Goal: Task Accomplishment & Management: Complete application form

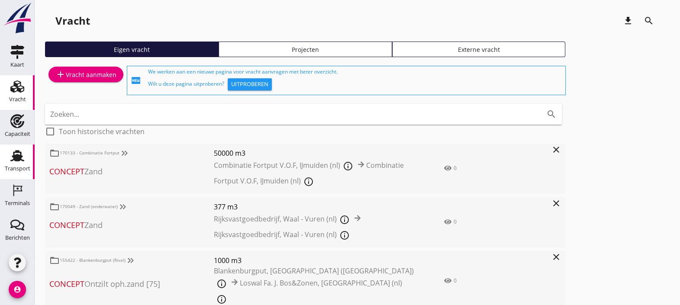
click at [12, 154] on use at bounding box center [17, 155] width 14 height 11
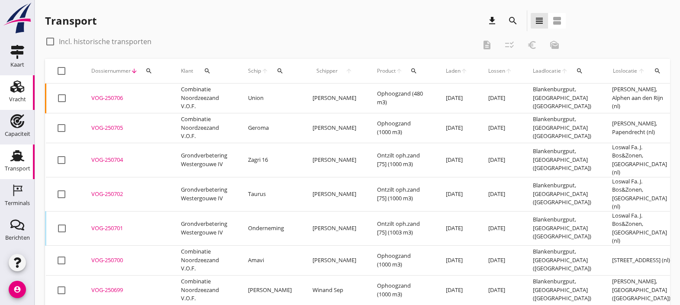
click at [10, 89] on icon "Vracht" at bounding box center [17, 87] width 14 height 14
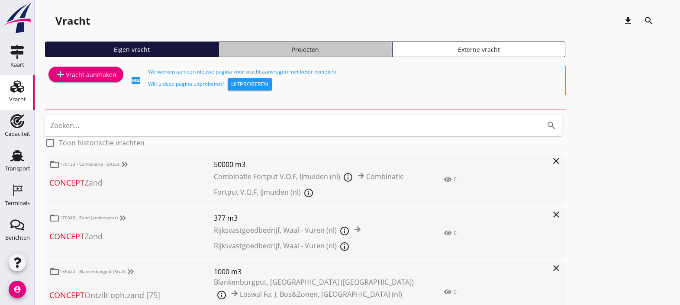
click at [301, 42] on link "Projecten" at bounding box center [304, 50] width 173 height 16
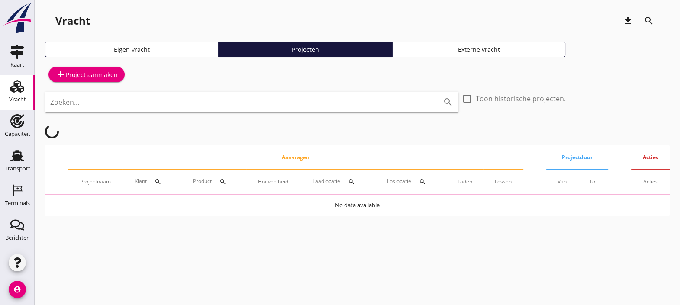
click at [208, 103] on input "Zoeken..." at bounding box center [239, 102] width 379 height 14
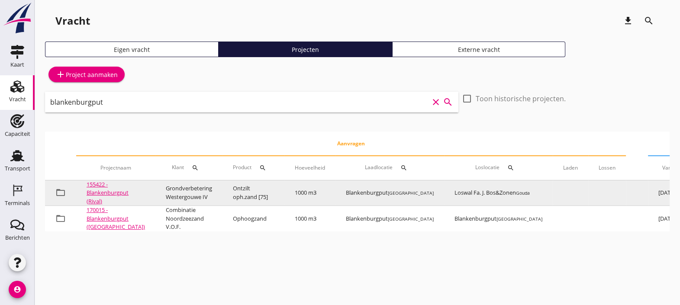
scroll to position [0, 103]
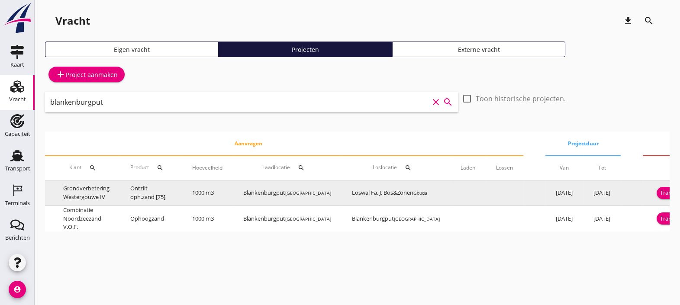
type input "blankenburgput"
click at [660, 193] on div "Transport inplannen" at bounding box center [686, 193] width 53 height 9
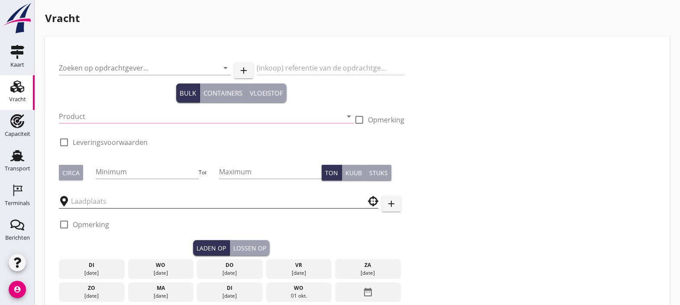
type input "Grondverbetering Westergouwe IV"
type input "Ontzilt oph.zand [75] (6120)"
type input "1000"
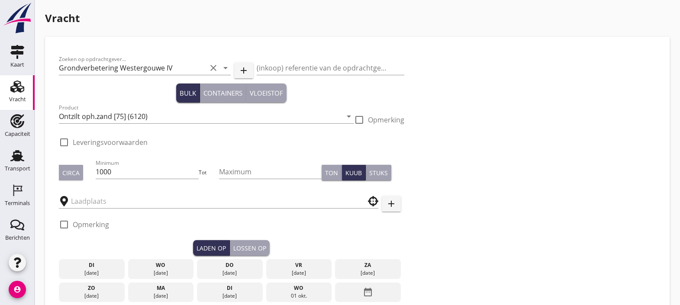
checkbox input "true"
type input "Blankenburgput"
type input "Loswal Fa. J. Bos&Zonen"
checkbox input "true"
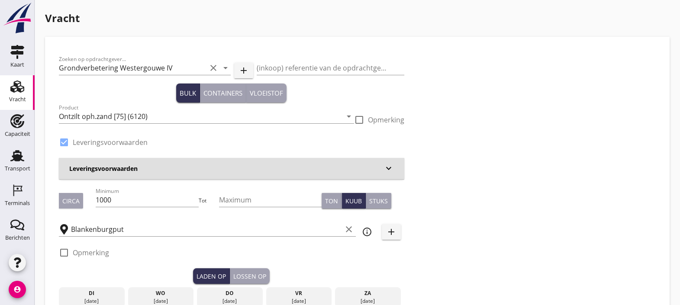
type input "2.2"
radio input "false"
click at [7, 93] on div "Vracht" at bounding box center [17, 87] width 21 height 14
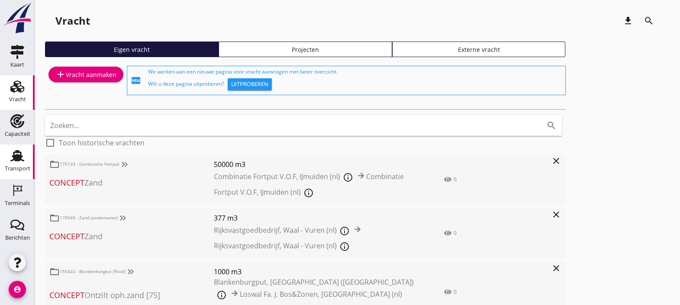
click at [13, 147] on link "Transport Transport" at bounding box center [17, 162] width 35 height 35
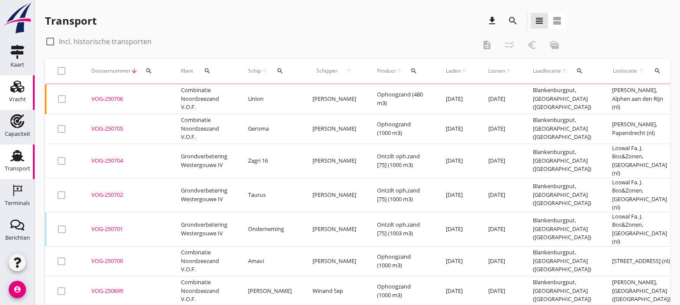
click at [13, 95] on div "Vracht" at bounding box center [17, 99] width 17 height 12
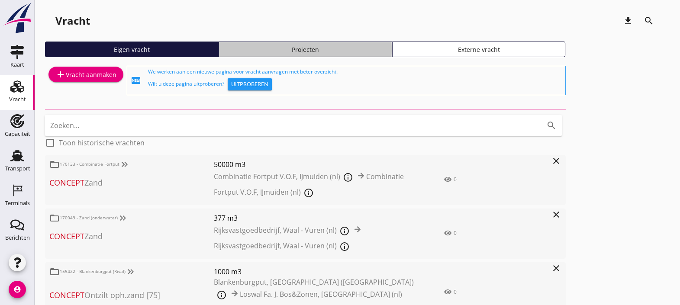
click at [301, 50] on div "Projecten" at bounding box center [305, 49] width 166 height 9
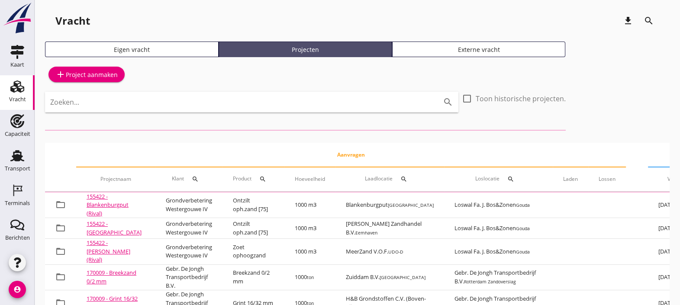
click at [301, 50] on div "Projecten" at bounding box center [305, 49] width 166 height 9
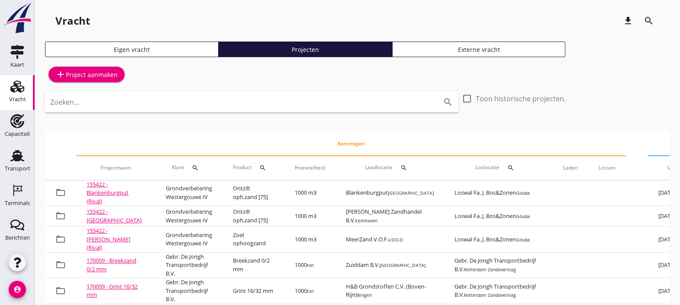
click at [294, 89] on div "add Project aanmaken Zoeken... search check_box_outline_blank Toon historische …" at bounding box center [357, 307] width 624 height 487
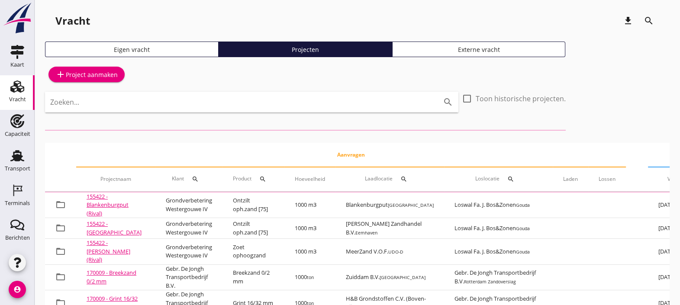
click at [302, 105] on input "Zoeken..." at bounding box center [239, 102] width 379 height 14
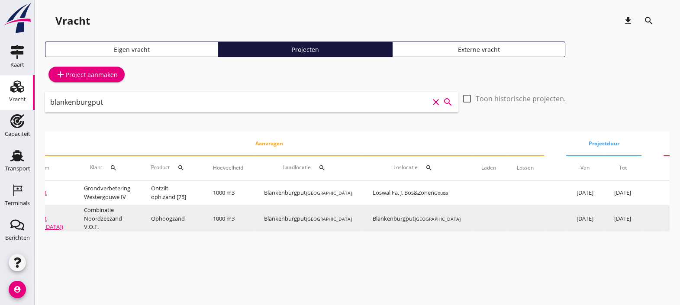
scroll to position [0, 95]
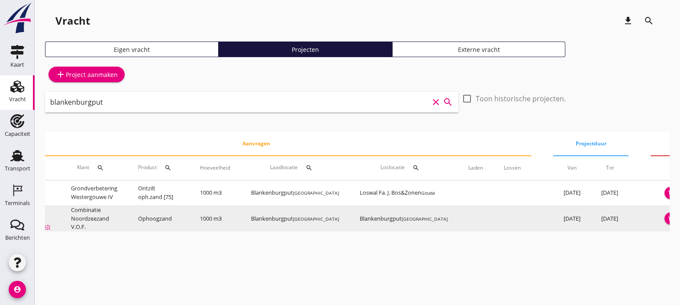
type input "blankenburgput"
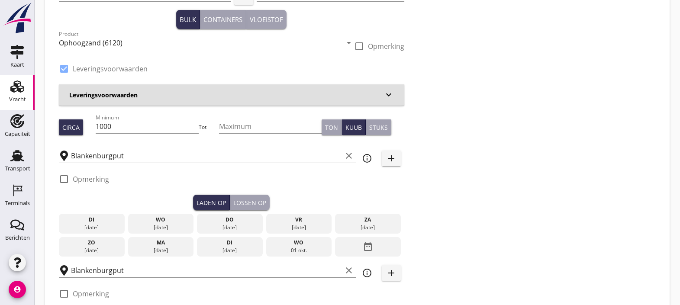
scroll to position [75, 0]
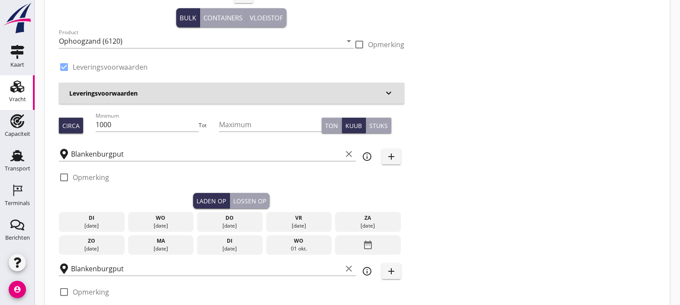
click at [460, 205] on div "Zoeken op opdrachtgever... Combinatie Noordzeezand V.O.F. clear arrow_drop_down…" at bounding box center [357, 158] width 604 height 367
click at [167, 222] on div "[DATE]" at bounding box center [160, 226] width 61 height 8
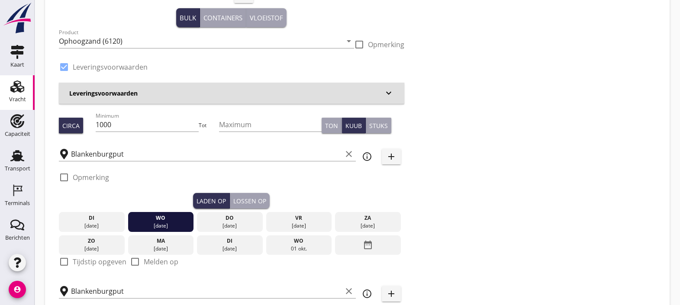
click at [113, 218] on div "di" at bounding box center [91, 218] width 61 height 8
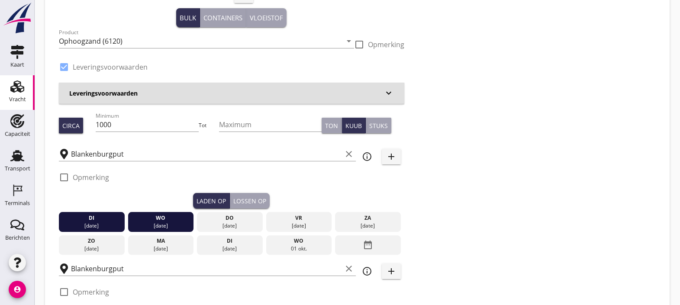
click at [148, 217] on div "wo" at bounding box center [160, 218] width 61 height 8
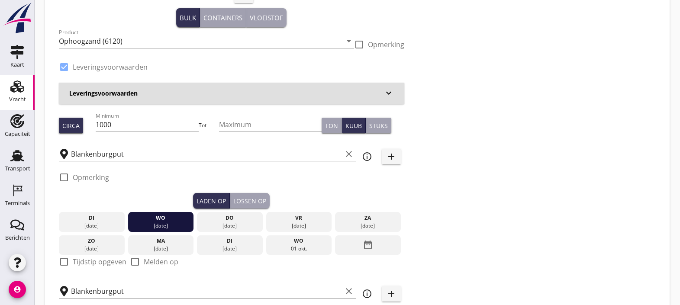
click at [100, 217] on div "di" at bounding box center [91, 218] width 61 height 8
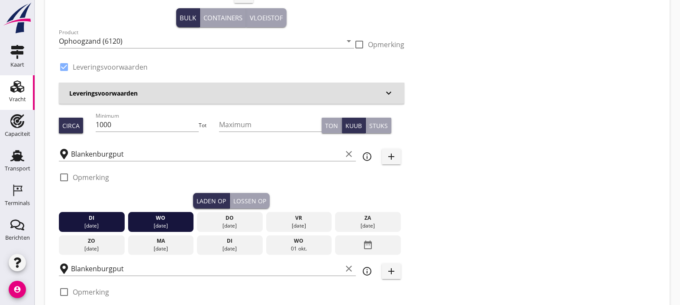
click at [100, 217] on div "di" at bounding box center [91, 218] width 61 height 8
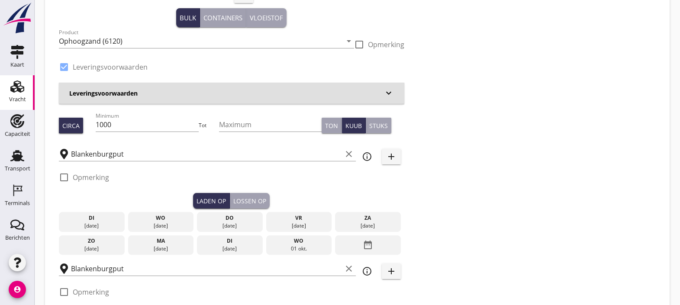
click at [100, 217] on div "di" at bounding box center [91, 218] width 61 height 8
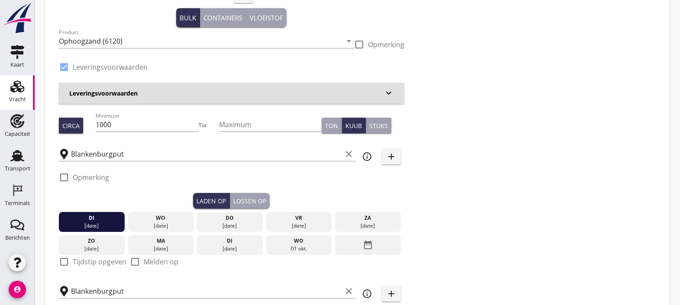
click at [254, 195] on button "Lossen op" at bounding box center [250, 201] width 40 height 16
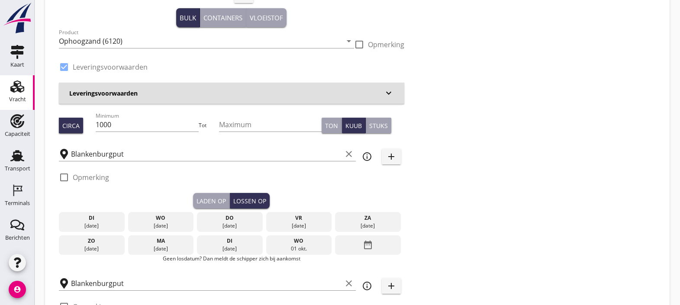
click at [92, 218] on div "di" at bounding box center [91, 218] width 61 height 8
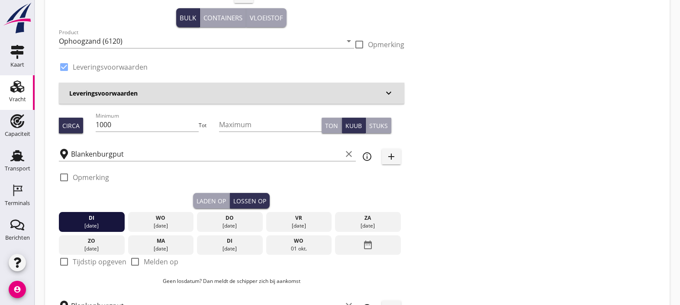
click at [215, 200] on div "Laden op" at bounding box center [210, 200] width 29 height 9
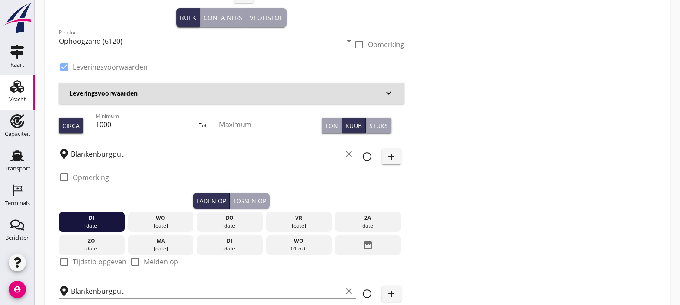
click at [85, 262] on label "Tijdstip opgeven" at bounding box center [100, 261] width 54 height 9
checkbox input "true"
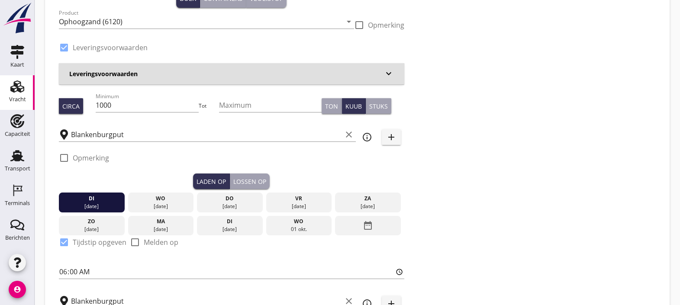
scroll to position [96, 0]
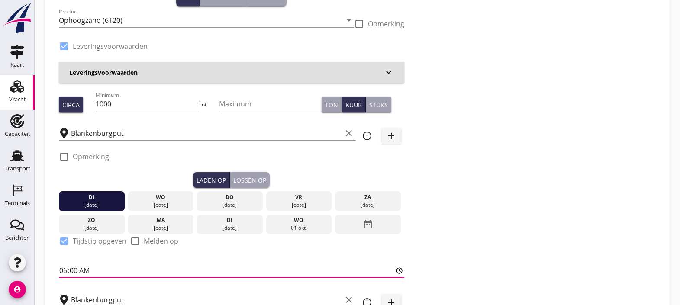
click at [65, 266] on input "06:00" at bounding box center [231, 270] width 345 height 14
type input "17:00"
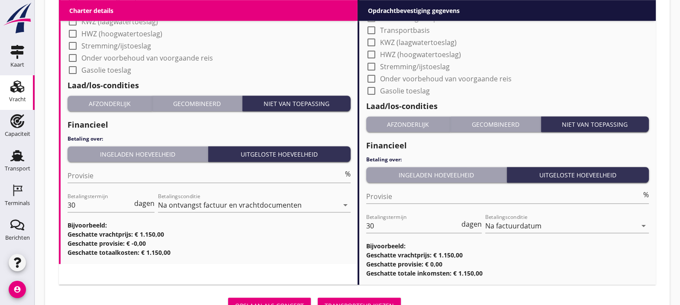
scroll to position [892, 0]
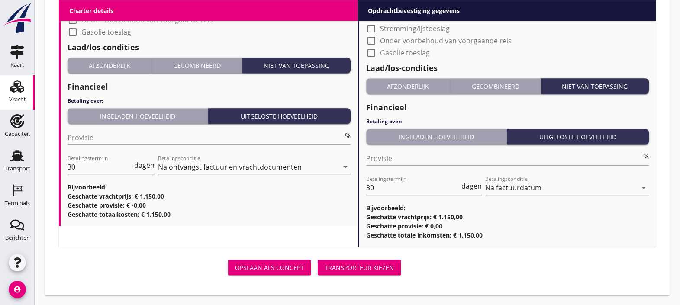
click at [366, 269] on div "Transporteur kiezen" at bounding box center [358, 267] width 69 height 9
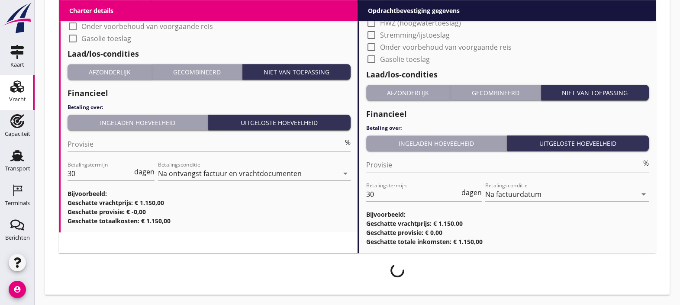
scroll to position [885, 0]
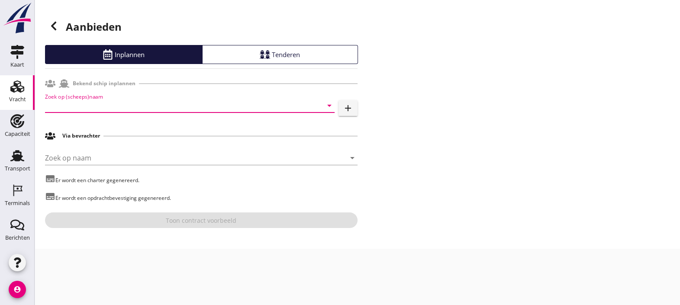
click at [247, 106] on input "Zoek op (scheeps)naam" at bounding box center [177, 106] width 265 height 14
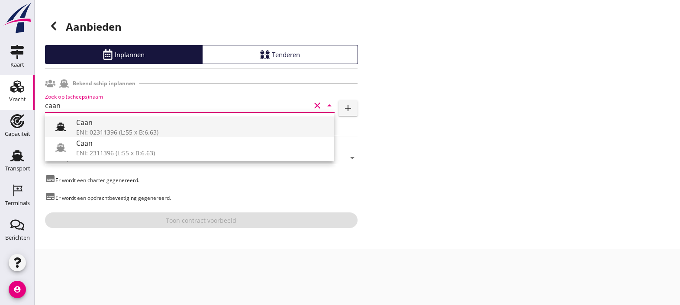
click at [158, 123] on div "Caan" at bounding box center [201, 122] width 251 height 10
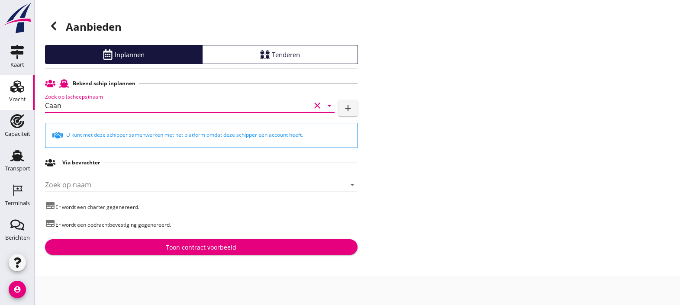
type input "Caan"
click at [238, 246] on div "Toon contract voorbeeld" at bounding box center [201, 247] width 299 height 9
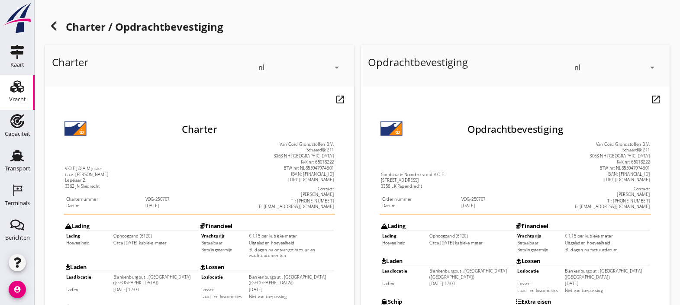
scroll to position [286, 0]
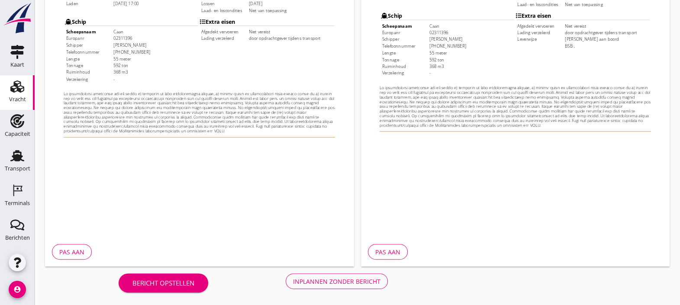
click at [351, 280] on div "Inplannen zonder bericht" at bounding box center [336, 281] width 87 height 9
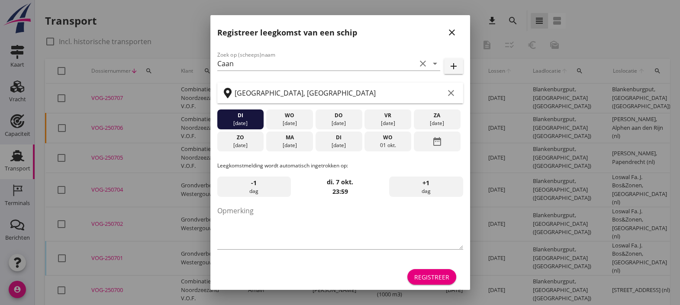
click at [430, 276] on div "Registreer" at bounding box center [431, 277] width 35 height 9
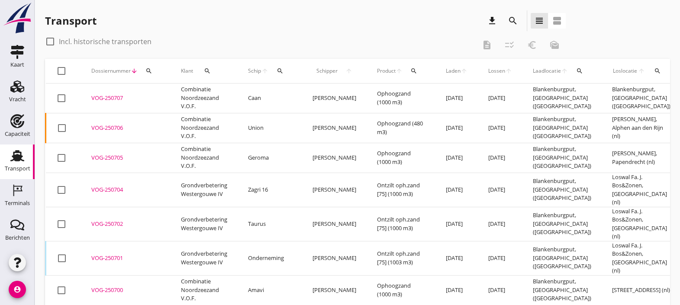
scroll to position [0, 217]
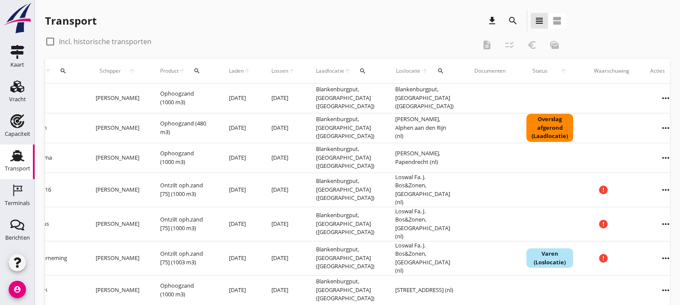
click at [653, 97] on icon "more_horiz" at bounding box center [665, 98] width 24 height 24
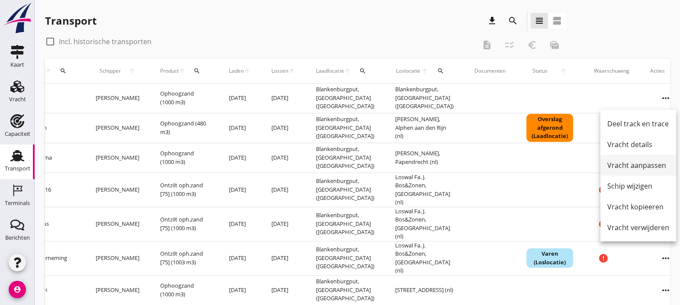
click at [633, 158] on link "Vracht aanpassen" at bounding box center [638, 165] width 76 height 21
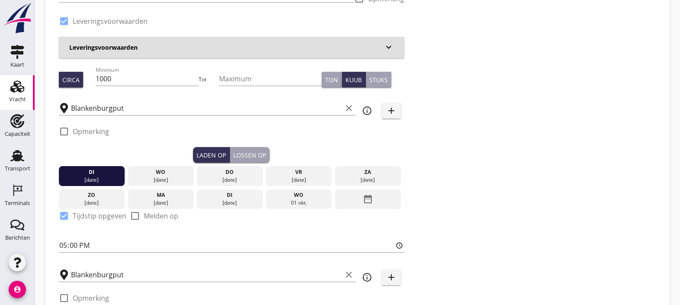
scroll to position [106, 0]
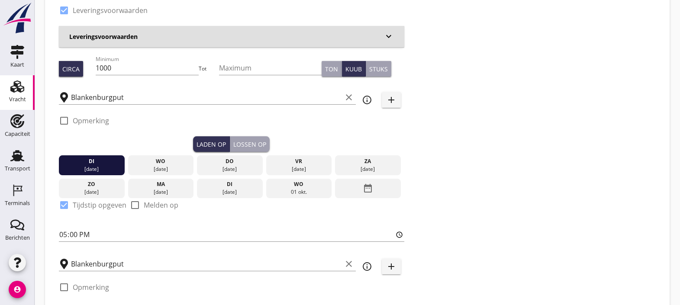
click at [249, 142] on div "Lossen op" at bounding box center [249, 144] width 33 height 9
checkbox input "false"
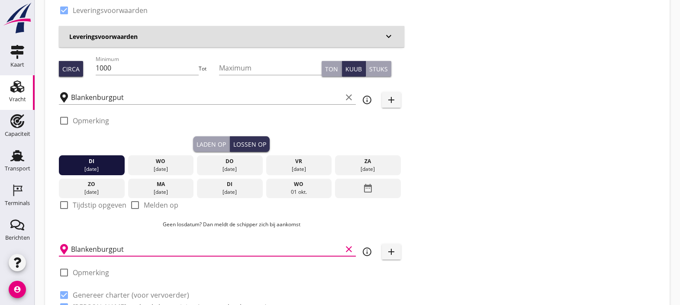
click at [145, 253] on input "Blankenburgput" at bounding box center [206, 249] width 271 height 14
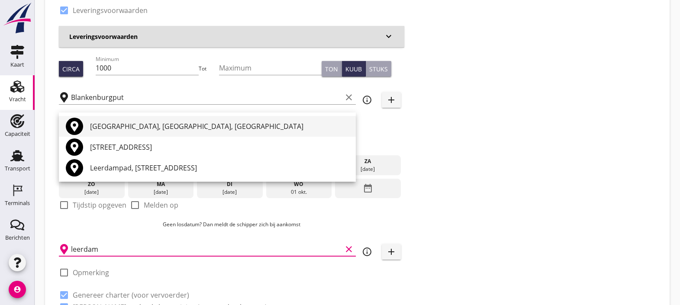
click at [157, 121] on div "[GEOGRAPHIC_DATA], [GEOGRAPHIC_DATA], [GEOGRAPHIC_DATA]" at bounding box center [219, 126] width 259 height 10
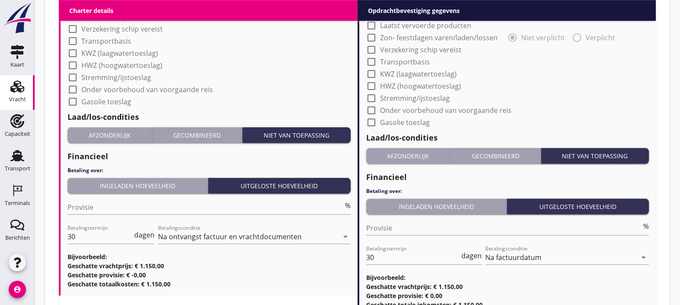
scroll to position [851, 0]
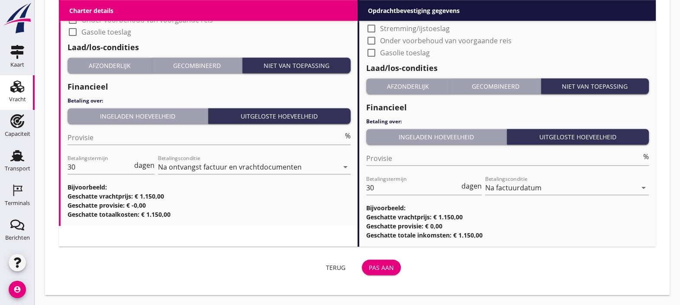
type input "[GEOGRAPHIC_DATA], [GEOGRAPHIC_DATA], [GEOGRAPHIC_DATA]"
click at [373, 267] on div "Pas aan" at bounding box center [381, 267] width 25 height 9
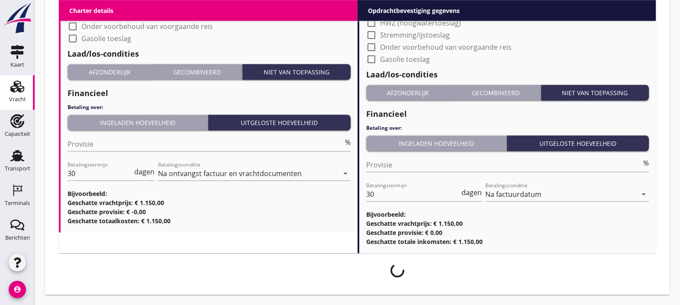
scroll to position [844, 0]
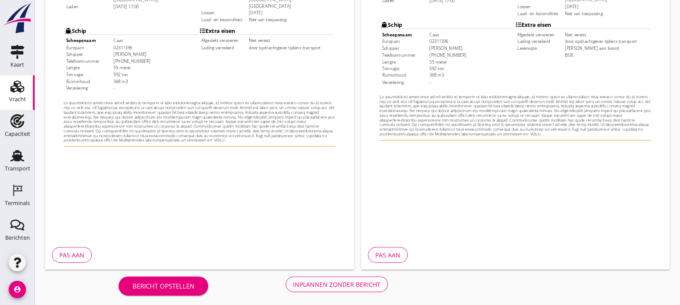
scroll to position [282, 0]
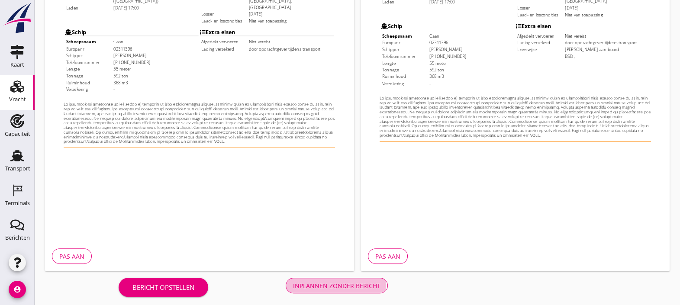
click at [363, 284] on div "Inplannen zonder bericht" at bounding box center [336, 285] width 87 height 9
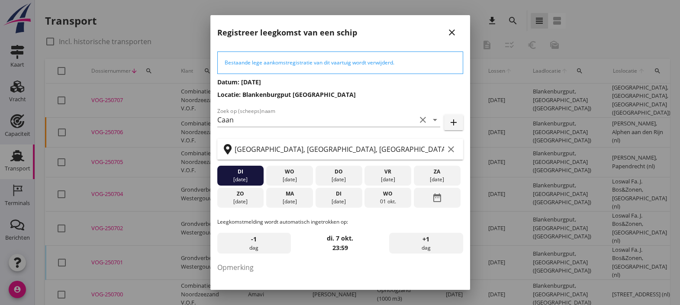
scroll to position [60, 0]
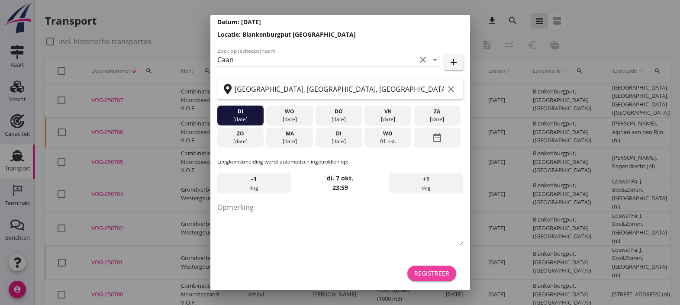
click at [418, 272] on div "Registreer" at bounding box center [431, 273] width 35 height 9
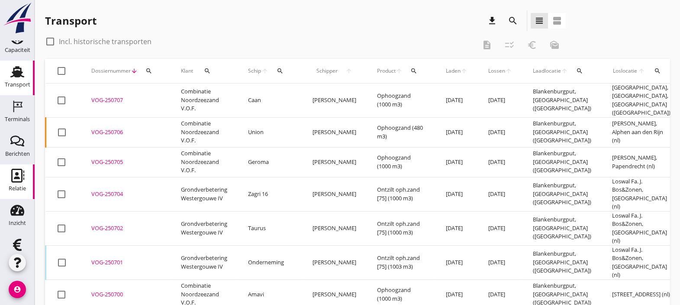
scroll to position [102, 0]
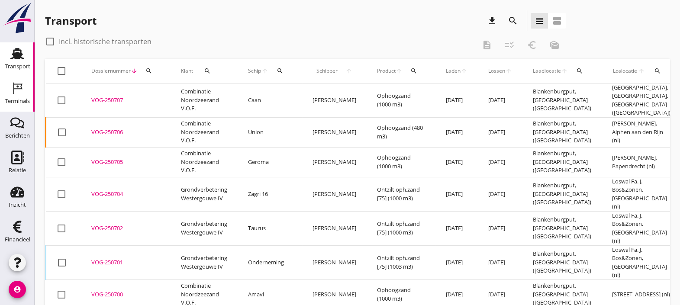
click at [10, 93] on icon "Terminals" at bounding box center [17, 88] width 14 height 14
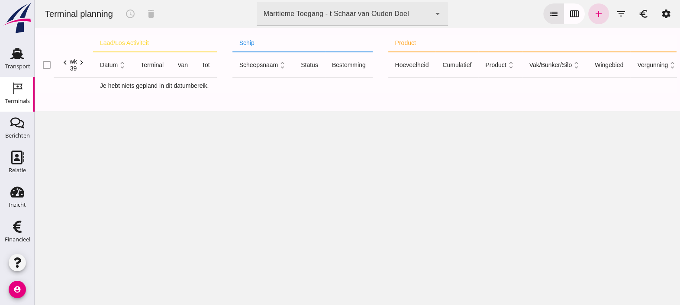
click at [357, 6] on div "Maritieme Toegang - t Schaar van Ouden Doel 453b08e2-5afb-49e8-a076-b9bc6000f457" at bounding box center [344, 14] width 174 height 24
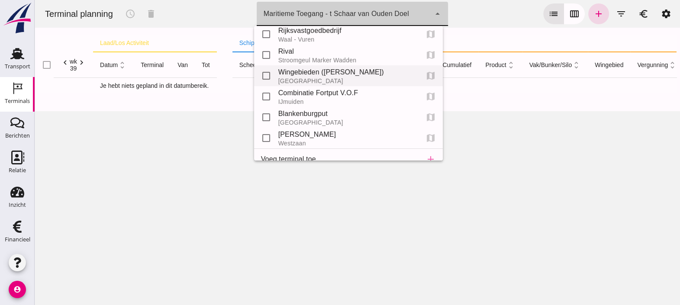
scroll to position [39, 0]
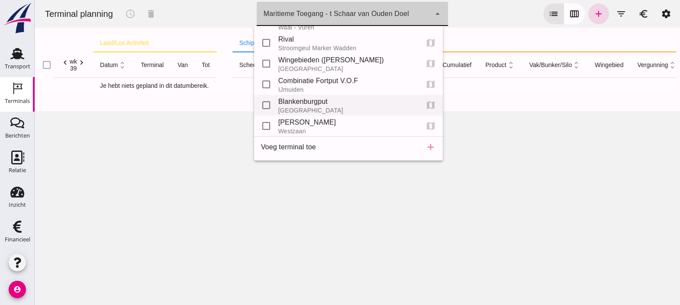
click at [286, 108] on div "[GEOGRAPHIC_DATA]" at bounding box center [345, 110] width 134 height 7
type input "e6c78bfd-e3f1-4bb9-b01e-b37ce3668b52"
checkbox input "false"
checkbox input "true"
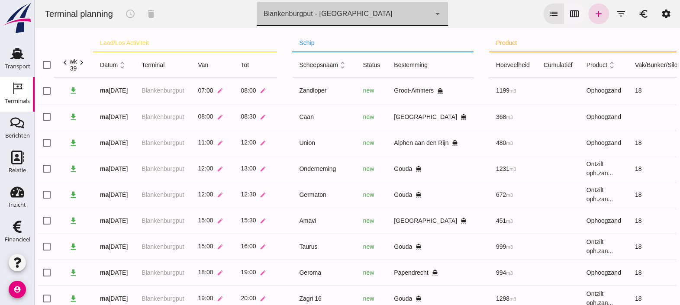
click at [569, 16] on icon "calendar_view_week" at bounding box center [574, 14] width 10 height 10
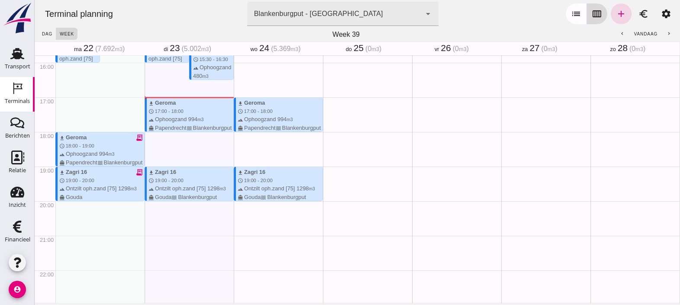
scroll to position [554, 0]
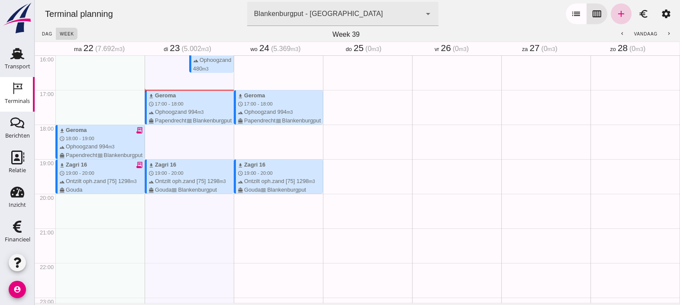
click at [616, 15] on icon "add" at bounding box center [621, 14] width 10 height 10
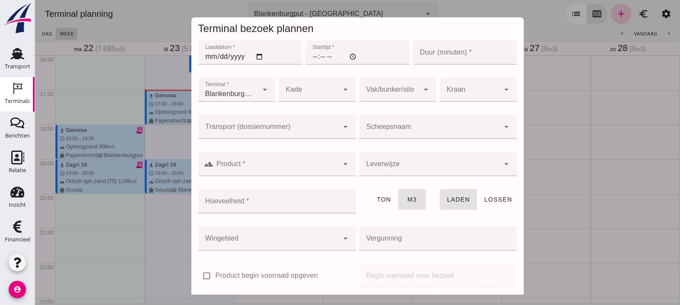
type input "Combinatie Noordzeezand V.O.F."
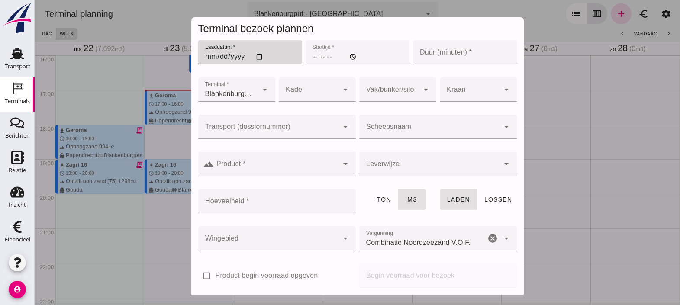
click at [255, 58] on input "Laaddatum *" at bounding box center [250, 52] width 104 height 24
type input "[DATE]"
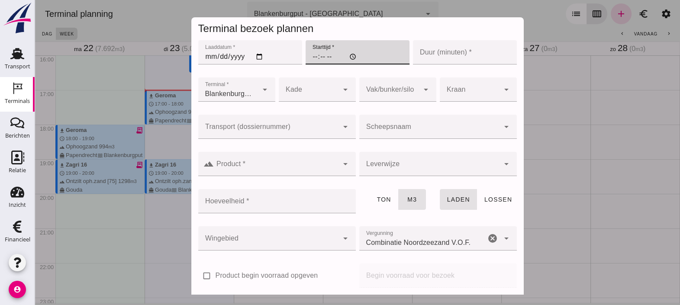
click at [305, 52] on input "Starttijd *" at bounding box center [357, 52] width 104 height 24
type input "17:00"
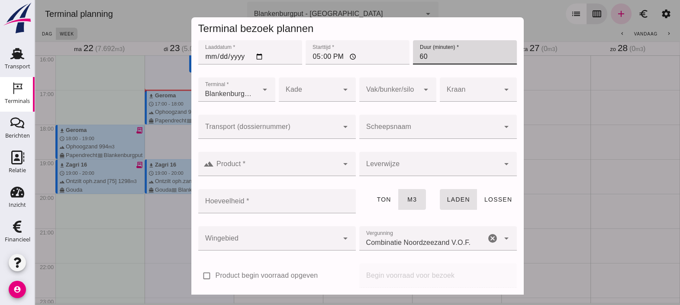
type input "60"
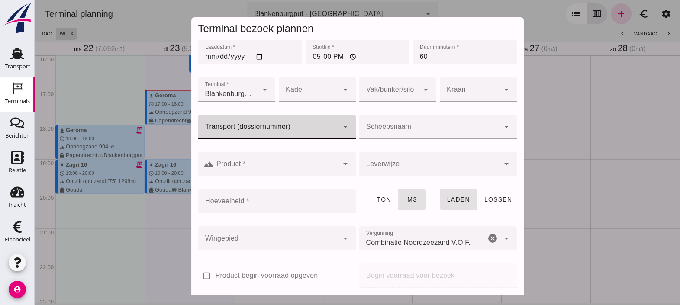
click at [311, 129] on input "Transport (dossiernummer)" at bounding box center [268, 131] width 140 height 10
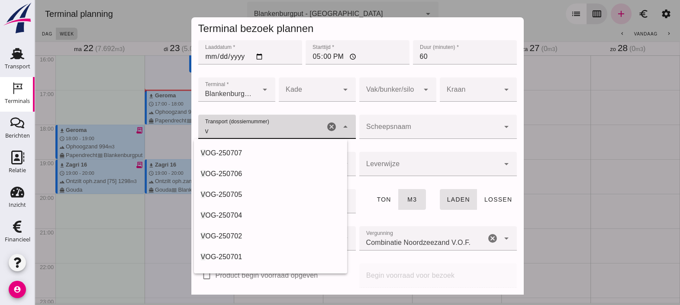
click at [276, 149] on div "V OG-250707" at bounding box center [270, 153] width 139 height 10
type input "VOG-250707"
type input "franco_on_board"
type input "368"
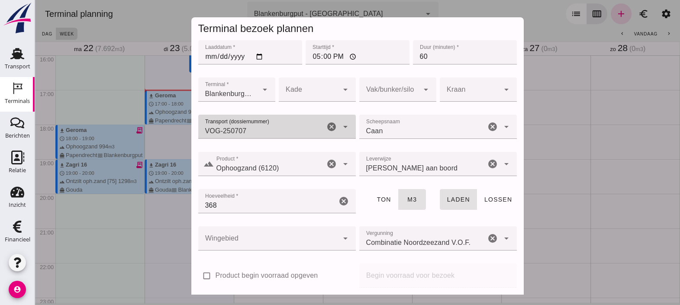
type input "VOG-250707"
click at [380, 96] on div at bounding box center [389, 89] width 60 height 24
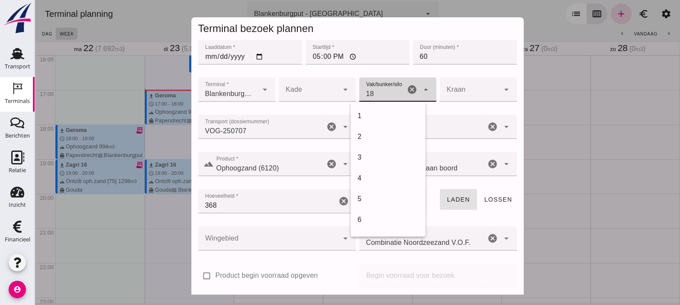
scroll to position [353, 0]
click at [372, 117] on div "18" at bounding box center [387, 116] width 61 height 10
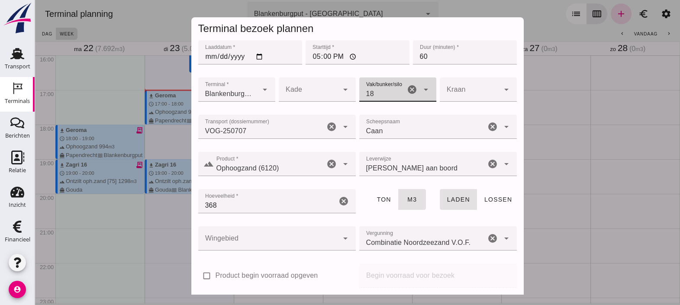
type input "366"
click at [270, 234] on div at bounding box center [268, 238] width 140 height 24
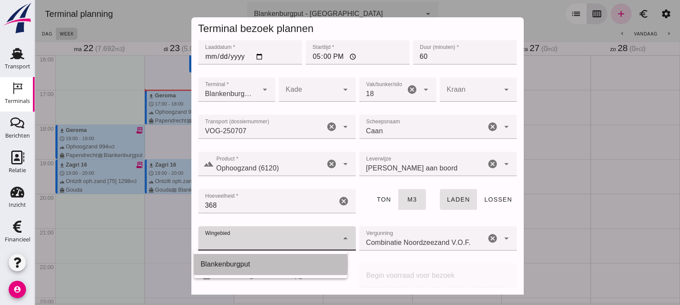
click at [253, 260] on div "Blankenburgput" at bounding box center [270, 264] width 139 height 10
type input "333"
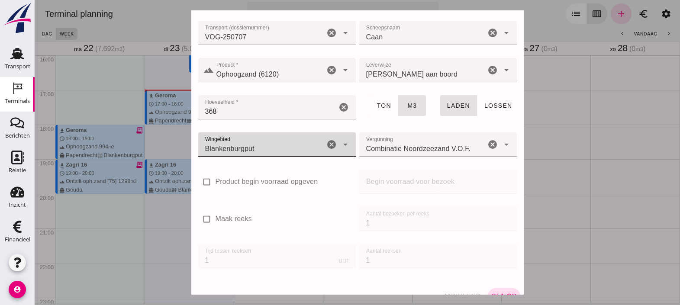
scroll to position [102, 0]
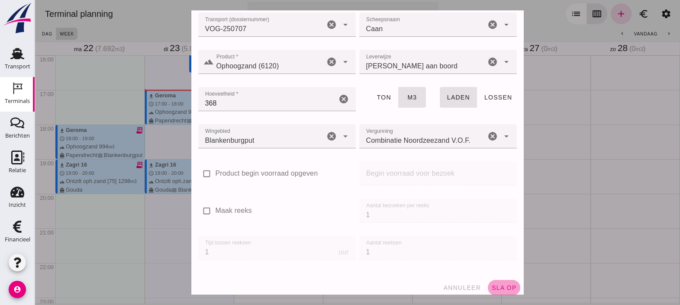
click at [496, 284] on span "sla op" at bounding box center [504, 287] width 26 height 7
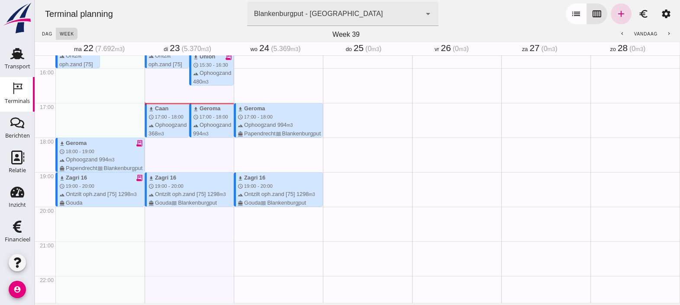
scroll to position [529, 0]
